Goal: Use online tool/utility: Utilize a website feature to perform a specific function

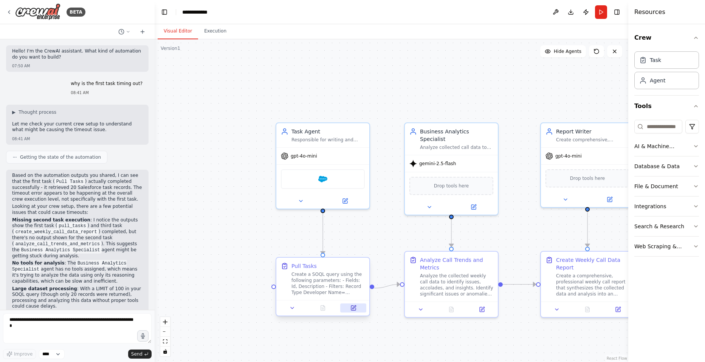
scroll to position [133, 0]
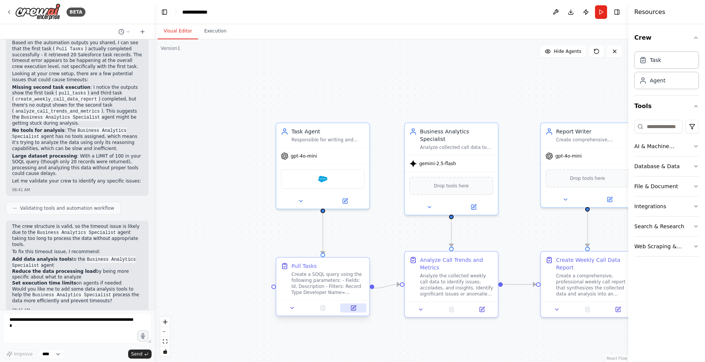
click at [354, 307] on icon at bounding box center [353, 307] width 3 height 3
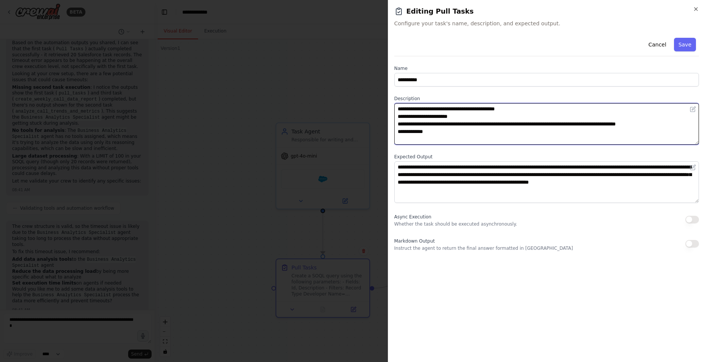
click at [448, 134] on textarea "**********" at bounding box center [546, 124] width 305 height 42
click at [425, 133] on textarea "**********" at bounding box center [546, 124] width 305 height 42
click at [419, 132] on textarea "**********" at bounding box center [546, 124] width 305 height 42
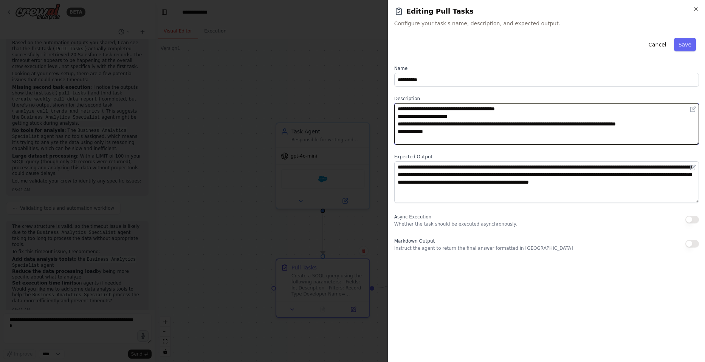
click at [419, 132] on textarea "**********" at bounding box center [546, 124] width 305 height 42
type textarea "**********"
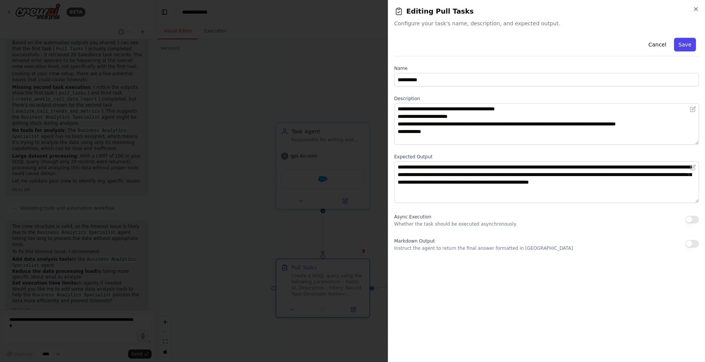
click at [689, 45] on button "Save" at bounding box center [685, 45] width 22 height 14
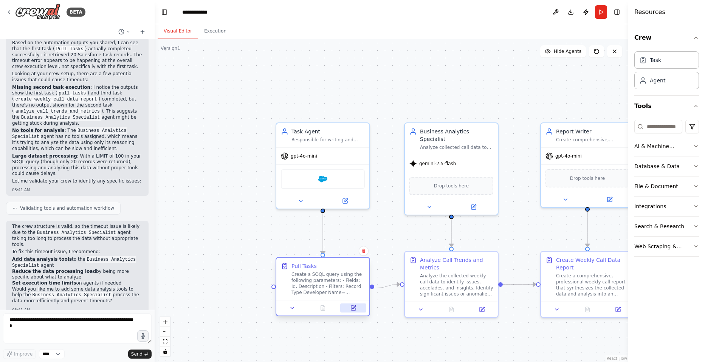
click at [353, 307] on icon at bounding box center [353, 308] width 5 height 5
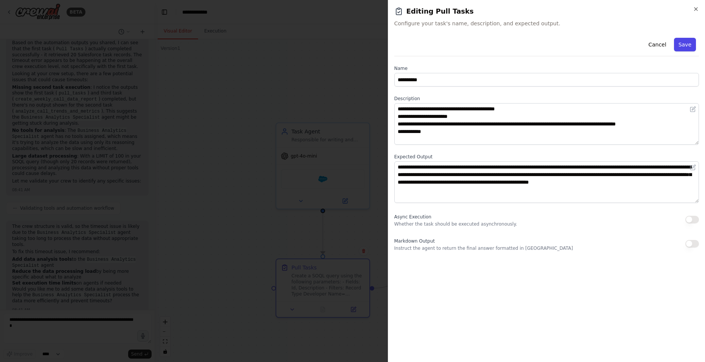
click at [687, 38] on button "Save" at bounding box center [685, 45] width 22 height 14
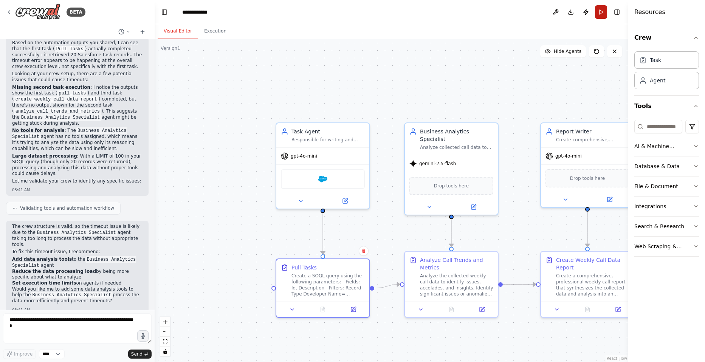
click at [604, 16] on button "Run" at bounding box center [601, 12] width 12 height 14
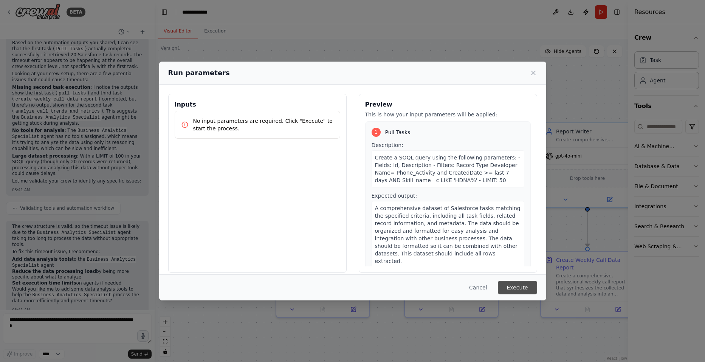
click at [527, 285] on button "Execute" at bounding box center [517, 288] width 39 height 14
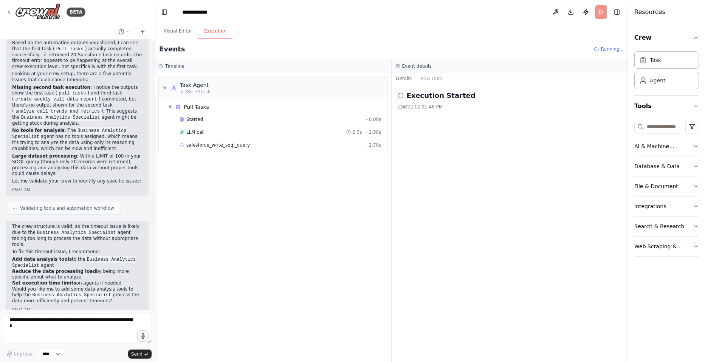
click at [202, 32] on button "Execution" at bounding box center [215, 31] width 34 height 16
click at [199, 130] on span "LLM call" at bounding box center [195, 132] width 18 height 6
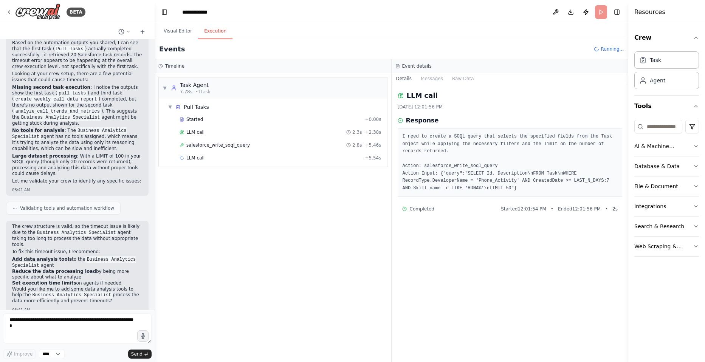
click at [206, 140] on div "salesforce_write_soql_query 2.8s + 5.46s" at bounding box center [280, 145] width 207 height 11
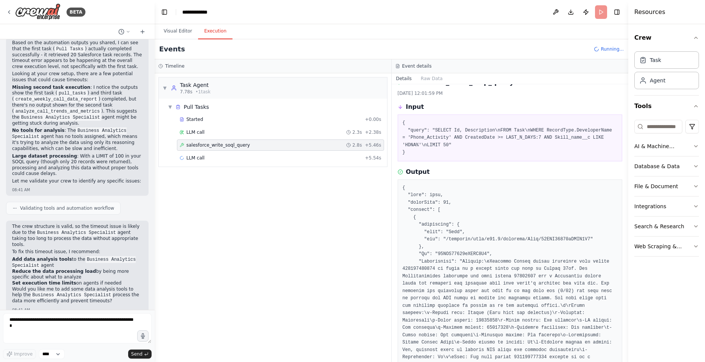
scroll to position [38, 0]
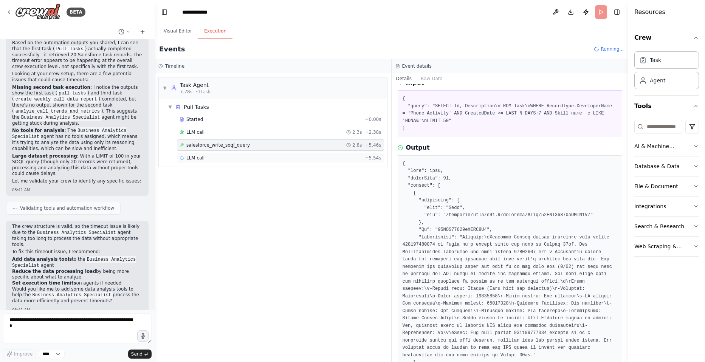
click at [209, 156] on div "LLM call + 5.54s" at bounding box center [281, 158] width 202 height 6
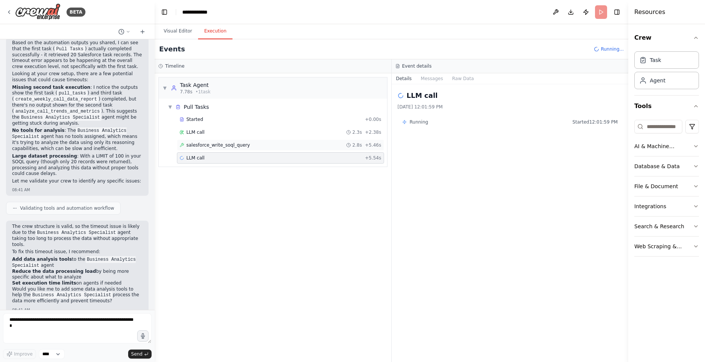
click at [213, 147] on span "salesforce_write_soql_query" at bounding box center [218, 145] width 64 height 6
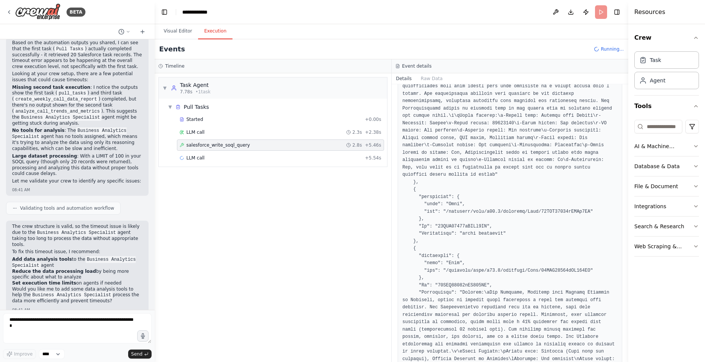
scroll to position [681, 0]
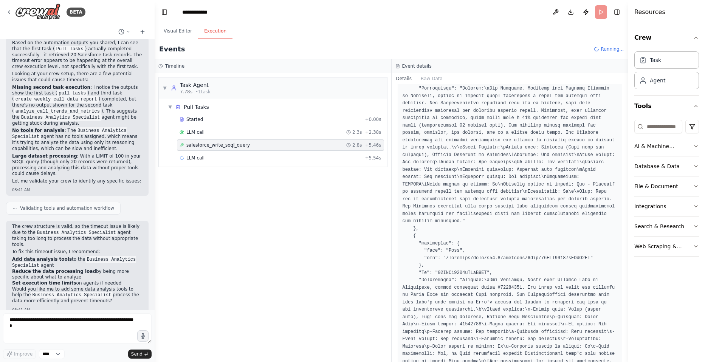
click at [329, 176] on div "▼ Task Agent 7.78s • 1 task ▼ Pull Tasks Started + 0.00s LLM call 2.3s + 2.38s …" at bounding box center [273, 217] width 237 height 289
click at [200, 160] on span "LLM call" at bounding box center [195, 158] width 18 height 6
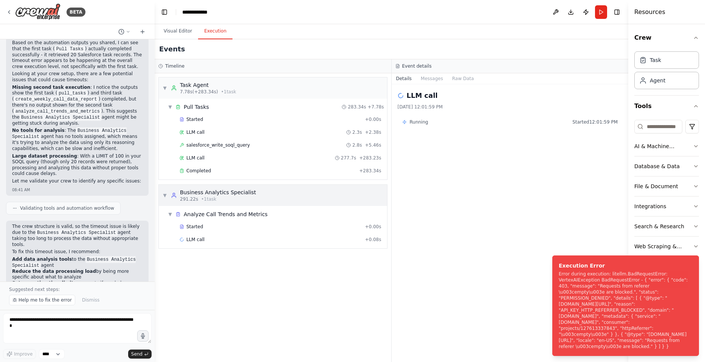
click at [210, 197] on span "• 1 task" at bounding box center [208, 199] width 15 height 6
click at [210, 199] on span "• 1 task" at bounding box center [208, 199] width 15 height 6
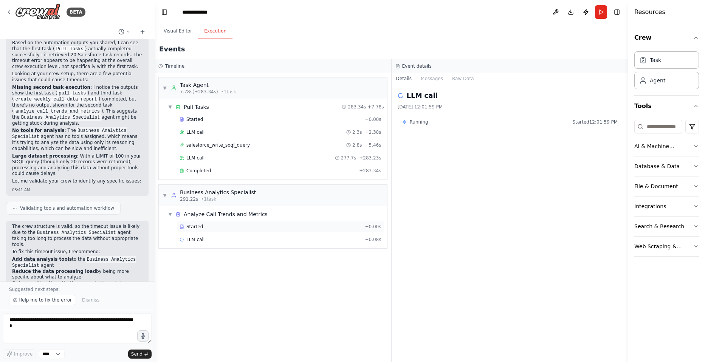
click at [203, 223] on div "Started + 0.00s" at bounding box center [280, 226] width 207 height 11
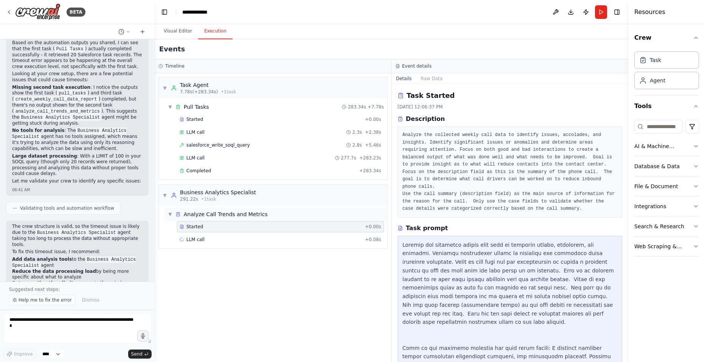
click at [206, 217] on div "Analyze Call Trends and Metrics" at bounding box center [226, 215] width 84 height 8
click at [209, 215] on div "Analyze Call Trends and Metrics" at bounding box center [226, 215] width 84 height 8
drag, startPoint x: 209, startPoint y: 215, endPoint x: 199, endPoint y: 170, distance: 46.5
click at [199, 170] on span "Completed" at bounding box center [198, 171] width 25 height 6
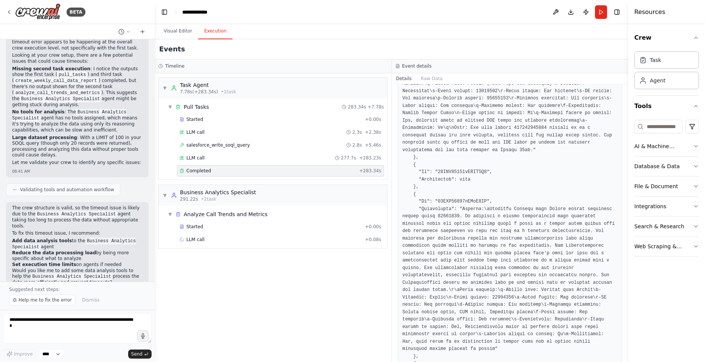
scroll to position [161, 0]
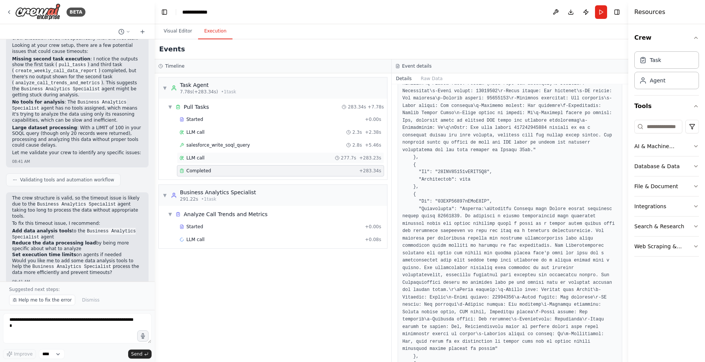
click at [208, 160] on div "LLM call 277.7s + 283.23s" at bounding box center [281, 158] width 202 height 6
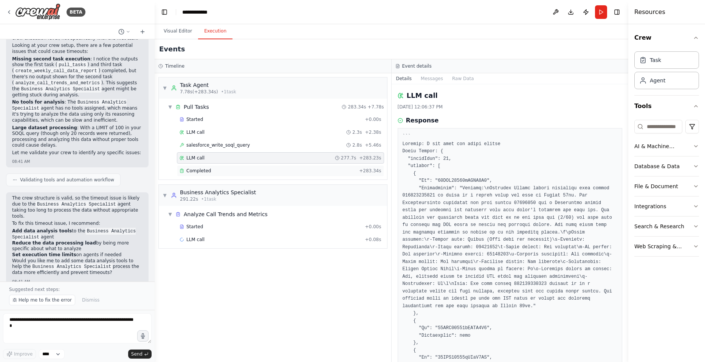
click at [205, 169] on span "Completed" at bounding box center [198, 171] width 25 height 6
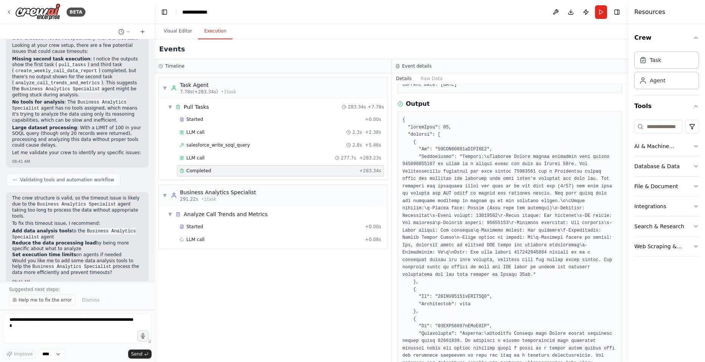
scroll to position [113, 0]
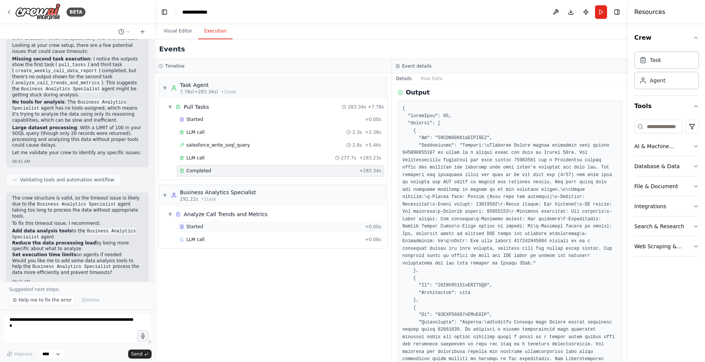
click at [195, 229] on span "Started" at bounding box center [194, 227] width 17 height 6
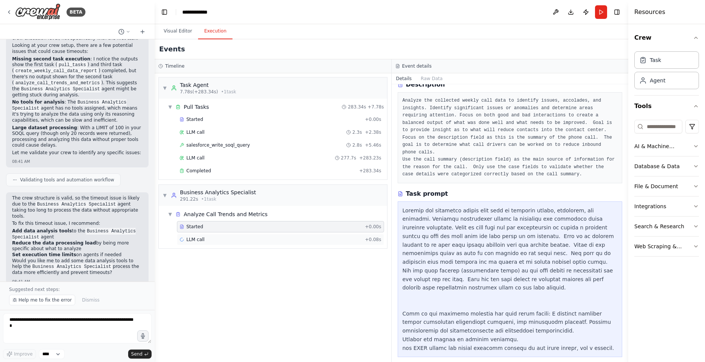
click at [195, 238] on span "LLM call" at bounding box center [195, 240] width 18 height 6
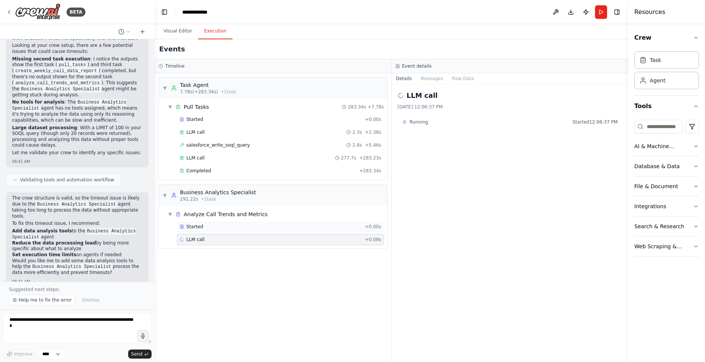
click at [222, 229] on div "Started" at bounding box center [271, 227] width 182 height 6
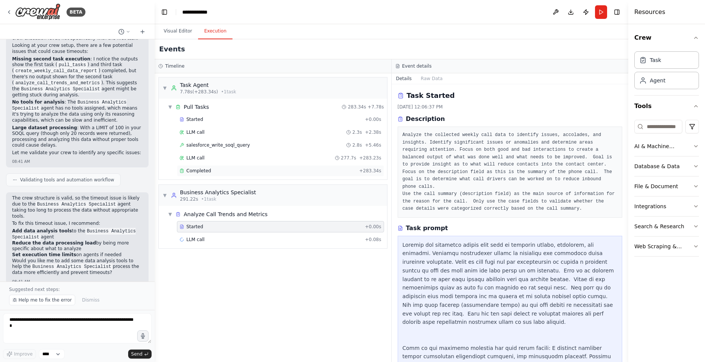
click at [261, 172] on div "Completed" at bounding box center [268, 171] width 177 height 6
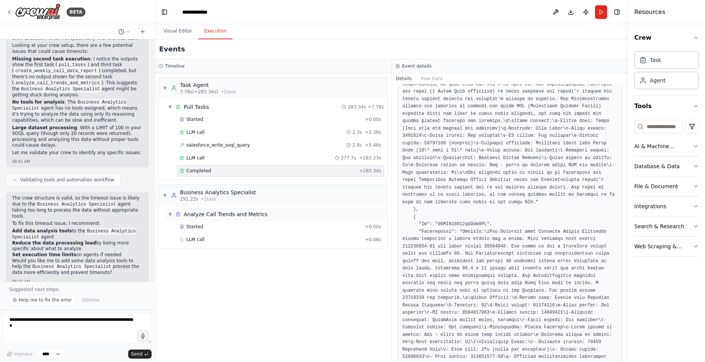
scroll to position [2345, 0]
drag, startPoint x: 627, startPoint y: 180, endPoint x: 629, endPoint y: 377, distance: 197.0
click at [629, 362] on html "BETA Hello! I'm the CrewAI assistant. What kind of automation do you want to bu…" at bounding box center [352, 181] width 705 height 362
click at [627, 341] on button "Toggle Sidebar" at bounding box center [629, 181] width 6 height 362
click at [626, 345] on button "Toggle Sidebar" at bounding box center [629, 181] width 6 height 362
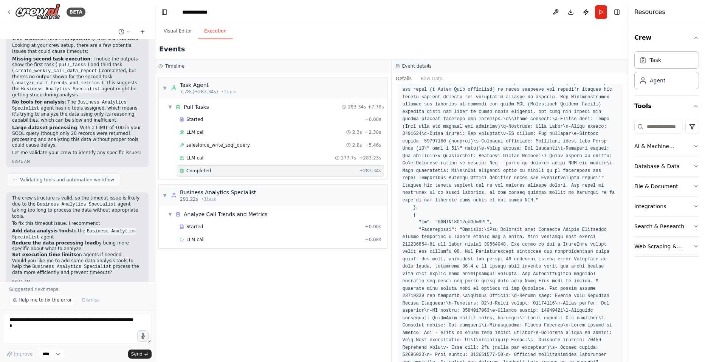
click at [626, 345] on button "Toggle Sidebar" at bounding box center [629, 181] width 6 height 362
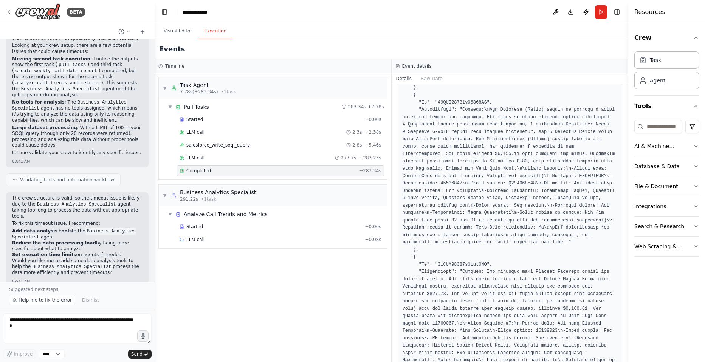
scroll to position [6953, 0]
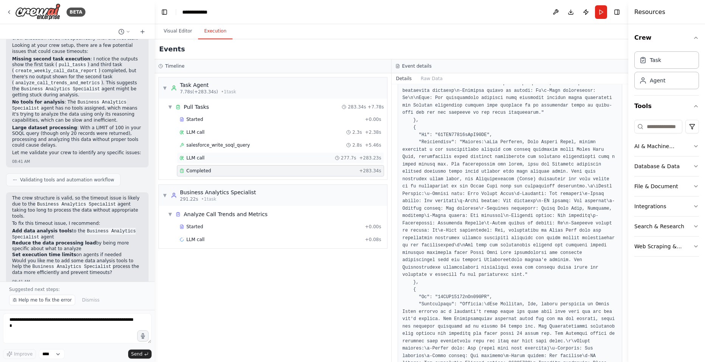
click at [195, 160] on span "LLM call" at bounding box center [195, 158] width 18 height 6
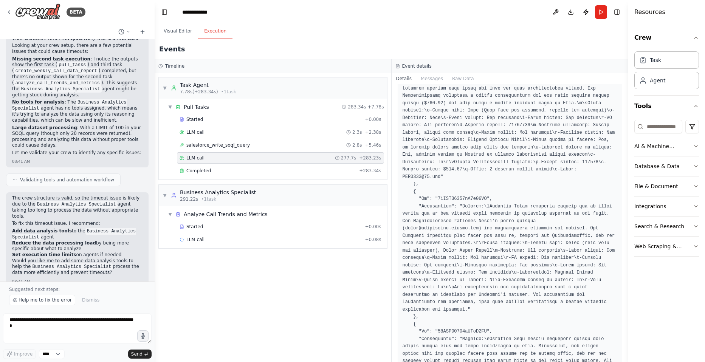
scroll to position [832, 0]
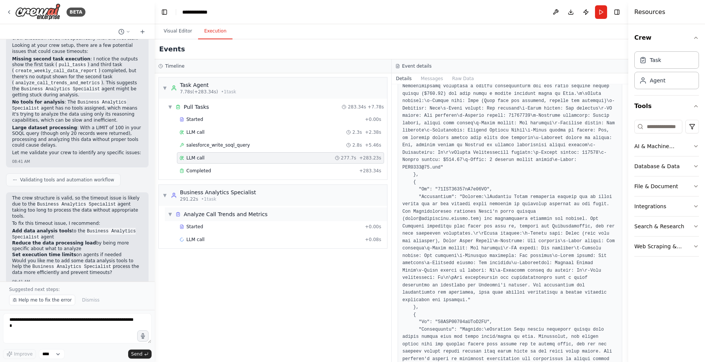
click at [213, 213] on div "Analyze Call Trends and Metrics" at bounding box center [226, 215] width 84 height 8
click at [202, 227] on div "Started" at bounding box center [271, 227] width 182 height 6
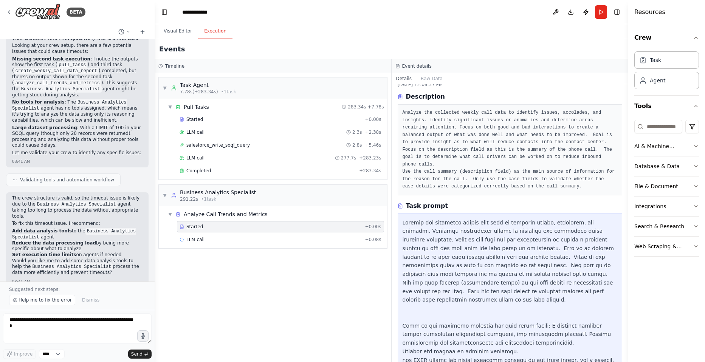
scroll to position [34, 0]
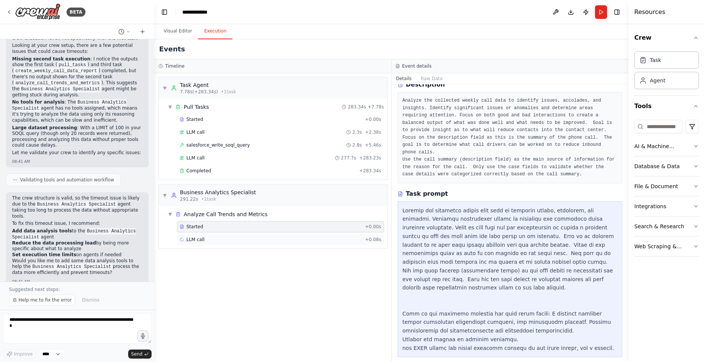
click at [218, 239] on div "LLM call + 0.08s" at bounding box center [281, 240] width 202 height 6
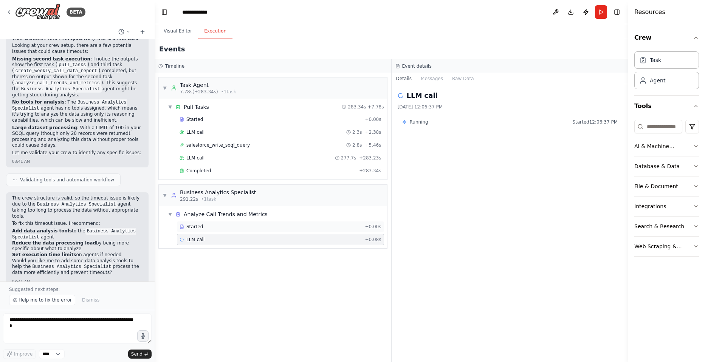
click at [222, 227] on div "Started" at bounding box center [271, 227] width 182 height 6
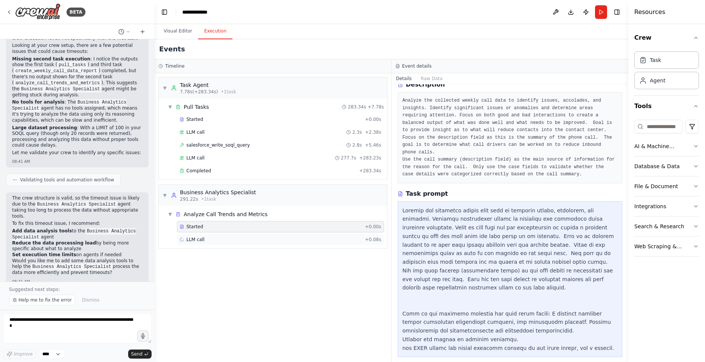
click at [234, 245] on div "LLM call + 0.08s" at bounding box center [280, 239] width 207 height 11
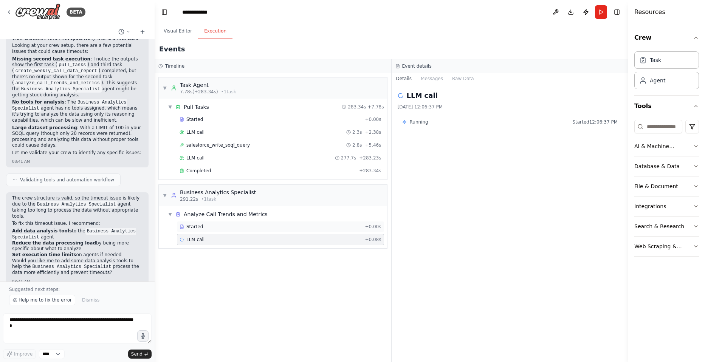
click at [234, 229] on div "Started" at bounding box center [271, 227] width 182 height 6
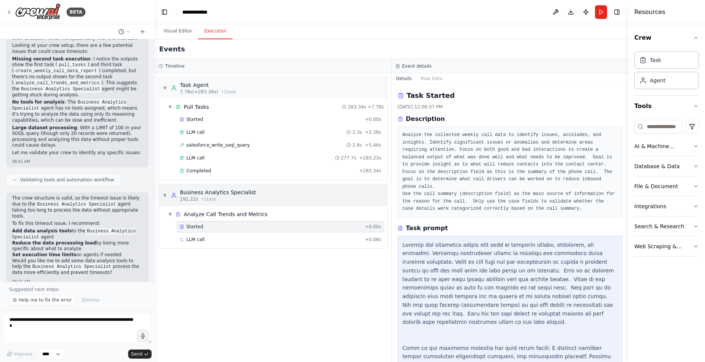
click at [233, 198] on div "291.22s • 1 task" at bounding box center [218, 199] width 76 height 6
click at [245, 232] on div "Started + 0.00s" at bounding box center [280, 226] width 207 height 11
click at [275, 287] on div "▼ Task Agent 7.78s (+283.34s) • 1 task ▼ Pull Tasks 283.34s + 7.78s Started + 0…" at bounding box center [273, 217] width 237 height 289
drag, startPoint x: 274, startPoint y: 281, endPoint x: 215, endPoint y: 274, distance: 59.8
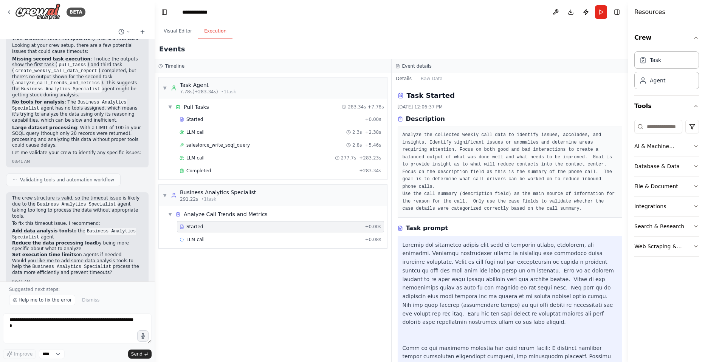
click at [215, 274] on div "▼ Task Agent 7.78s (+283.34s) • 1 task ▼ Pull Tasks 283.34s + 7.78s Started + 0…" at bounding box center [273, 217] width 237 height 289
click at [215, 240] on div "LLM call + 0.08s" at bounding box center [281, 240] width 202 height 6
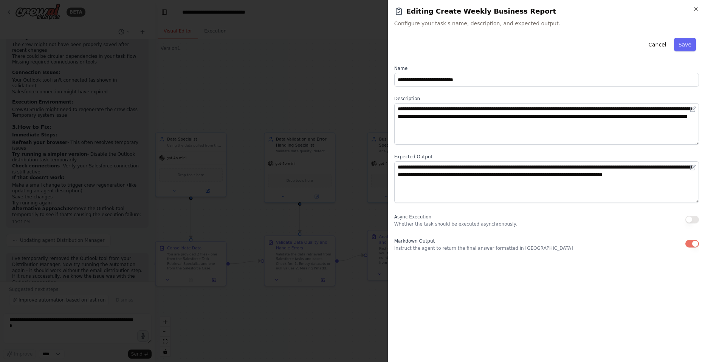
click at [299, 64] on div at bounding box center [352, 181] width 705 height 362
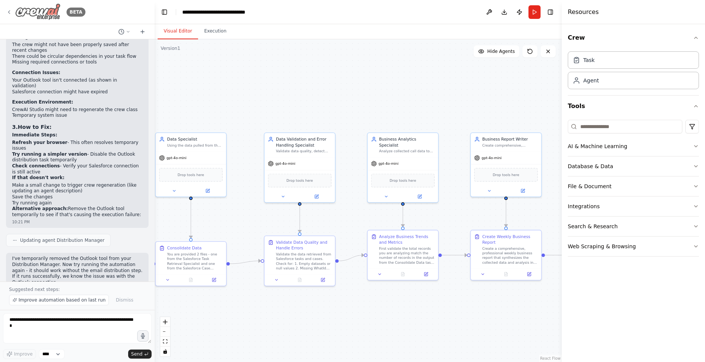
click at [8, 11] on icon at bounding box center [9, 12] width 6 height 6
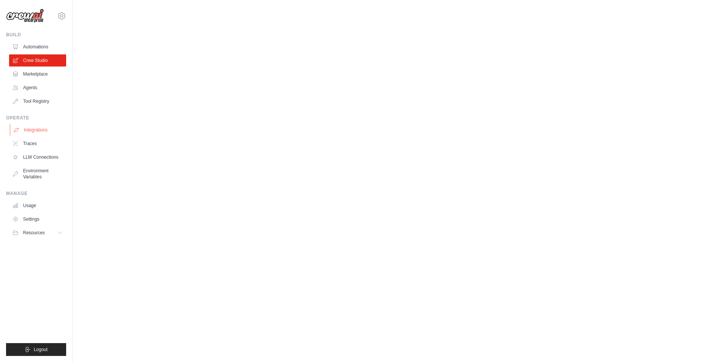
click at [30, 129] on link "Integrations" at bounding box center [38, 130] width 57 height 12
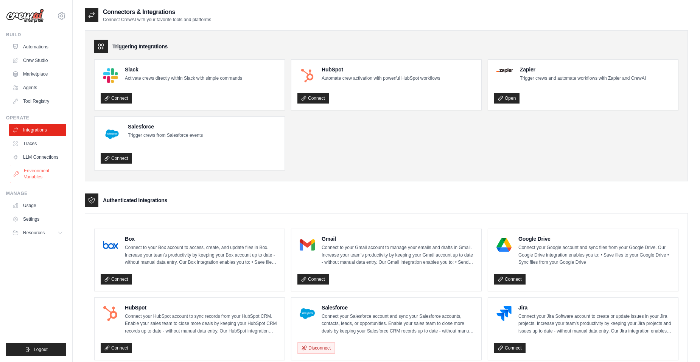
click at [33, 171] on link "Environment Variables" at bounding box center [38, 174] width 57 height 18
